Goal: Navigation & Orientation: Go to known website

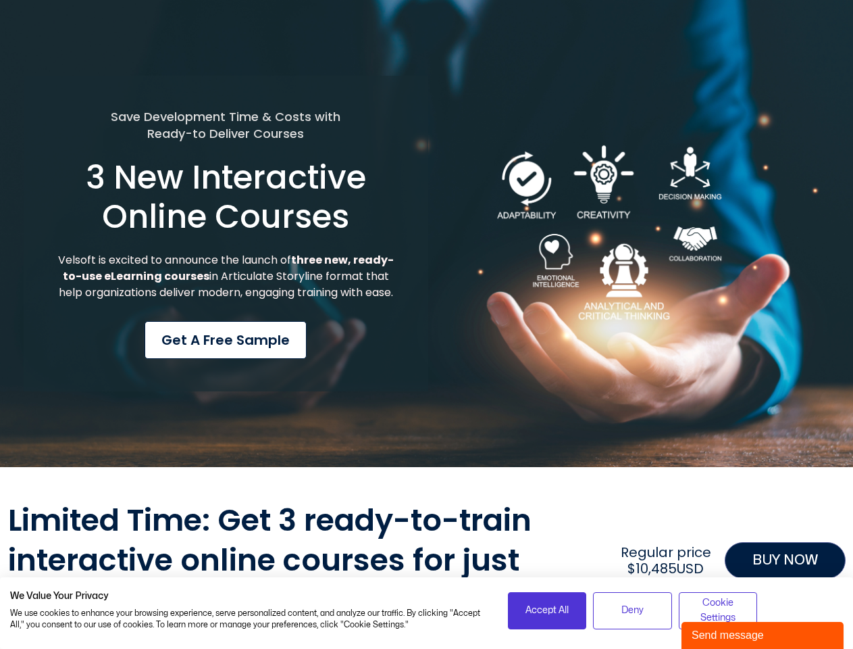
click at [426, 324] on div "Save Development Time & Costs with Ready-to Deliver Courses 3 New Interactive O…" at bounding box center [226, 234] width 405 height 316
click at [547, 610] on span "Accept All" at bounding box center [547, 610] width 43 height 15
click at [632, 610] on span "Deny" at bounding box center [633, 610] width 22 height 15
click at [718, 610] on span "Cookie Settings" at bounding box center [718, 610] width 61 height 30
